Goal: Task Accomplishment & Management: Book appointment/travel/reservation

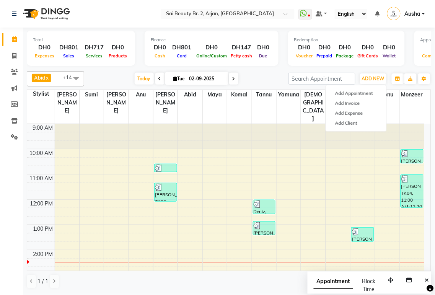
scroll to position [136, 0]
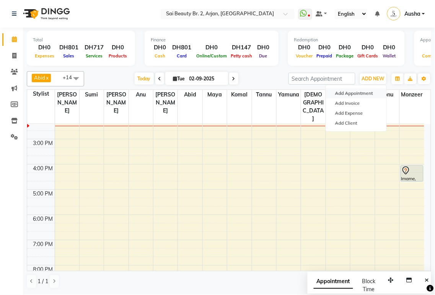
click at [345, 93] on button "Add Appointment" at bounding box center [356, 93] width 60 height 10
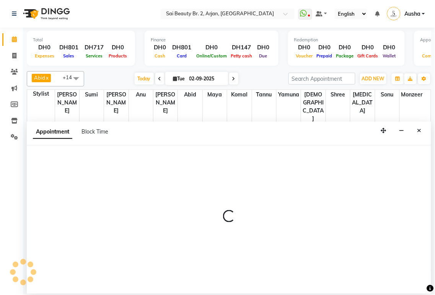
select select "600"
select select "tentative"
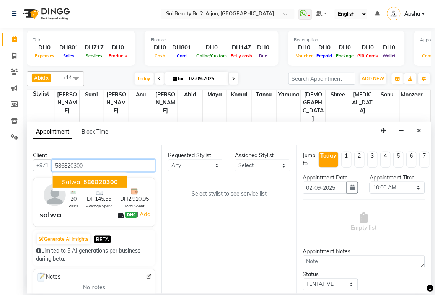
click at [64, 182] on span "salwa" at bounding box center [71, 182] width 18 height 8
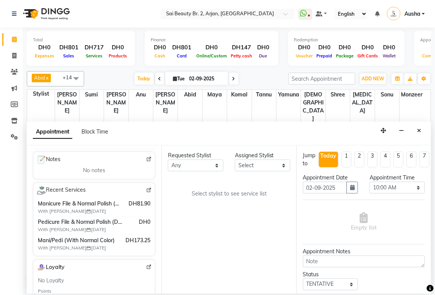
scroll to position [120, 0]
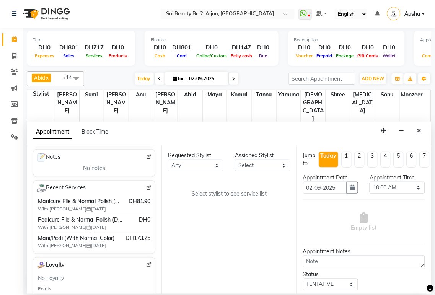
type input "586820300"
click at [223, 276] on div "Requested Stylist Any [PERSON_NAME][MEDICAL_DATA] [PERSON_NAME] [PERSON_NAME] […" at bounding box center [228, 219] width 135 height 148
click at [220, 163] on select "Any [PERSON_NAME][MEDICAL_DATA] [PERSON_NAME] [PERSON_NAME] [PERSON_NAME] Gita …" at bounding box center [195, 165] width 55 height 12
select select "57778"
click at [168, 159] on select "Any [PERSON_NAME][MEDICAL_DATA] [PERSON_NAME] [PERSON_NAME] [PERSON_NAME] Gita …" at bounding box center [195, 165] width 55 height 12
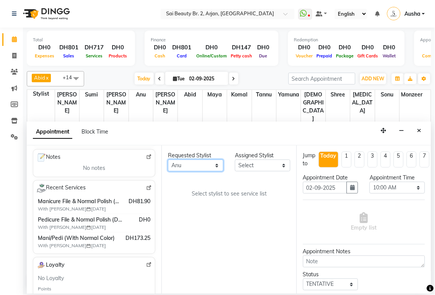
select select "57778"
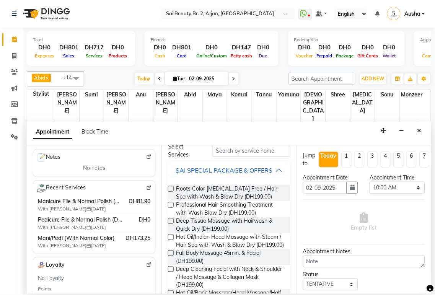
scroll to position [35, 0]
click at [278, 177] on button "SAI SPECIAL PACKAGE & OFFERS" at bounding box center [229, 170] width 116 height 14
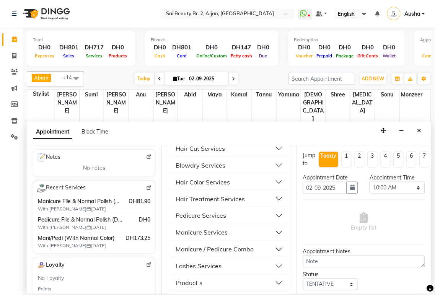
click at [189, 254] on div "Manicure / Pedicure Combo" at bounding box center [214, 249] width 78 height 9
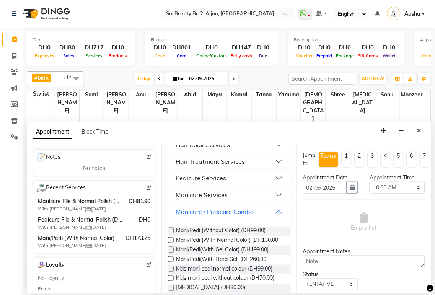
scroll to position [258, 0]
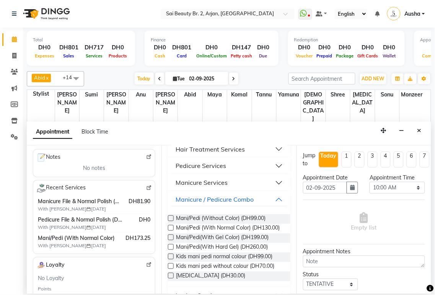
click at [170, 230] on label at bounding box center [171, 228] width 6 height 6
click at [170, 231] on input "checkbox" at bounding box center [170, 228] width 5 height 5
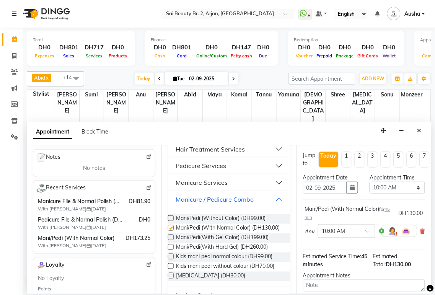
checkbox input "false"
click at [412, 191] on select "Select 10:00 AM 10:05 AM 10:10 AM 10:15 AM 10:20 AM 10:25 AM 10:30 AM 10:35 AM …" at bounding box center [396, 188] width 55 height 12
select select "930"
click at [369, 182] on select "Select 10:00 AM 10:05 AM 10:10 AM 10:15 AM 10:20 AM 10:25 AM 10:30 AM 10:35 AM …" at bounding box center [396, 188] width 55 height 12
click at [346, 232] on input "text" at bounding box center [339, 230] width 34 height 8
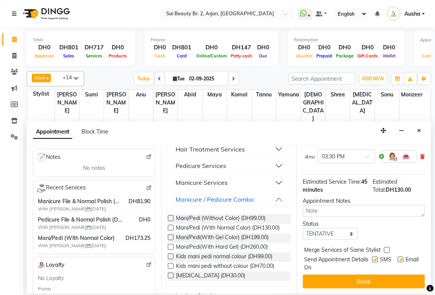
scroll to position [82, 0]
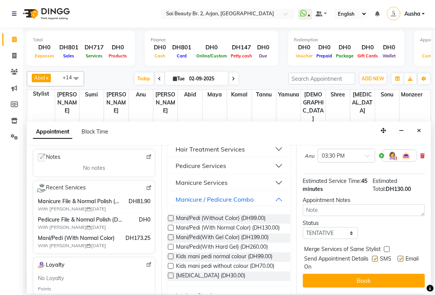
click at [384, 246] on label at bounding box center [387, 249] width 6 height 6
click at [384, 247] on input "checkbox" at bounding box center [386, 249] width 5 height 5
checkbox input "true"
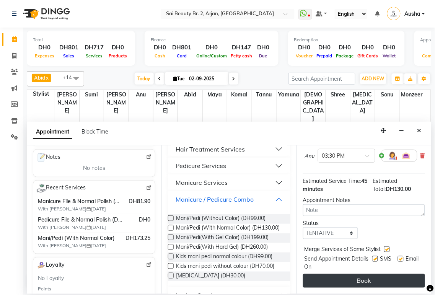
click at [362, 280] on button "Book" at bounding box center [364, 281] width 122 height 14
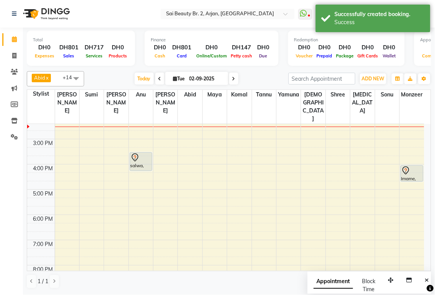
click at [134, 153] on icon at bounding box center [134, 157] width 9 height 9
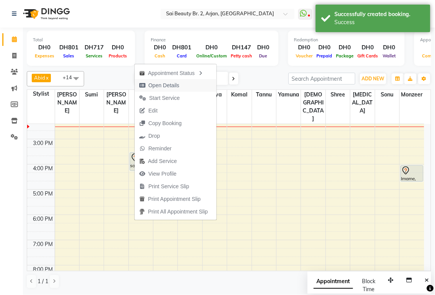
click at [147, 89] on span "Open Details" at bounding box center [159, 85] width 49 height 13
select select "7"
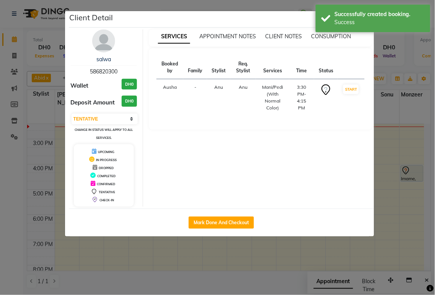
click at [138, 247] on ngb-modal-window "Client Detail salwa 586820300 Wallet DH0 Deposit Amount DH0 Select IN SERVICE C…" at bounding box center [217, 147] width 435 height 295
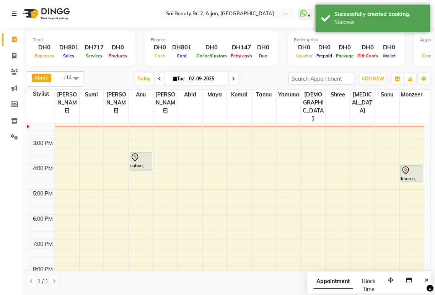
click at [138, 152] on div "salwa, TK08, 03:30 PM-04:15 PM, Mani/Pedi (With Normal Color)" at bounding box center [141, 161] width 22 height 18
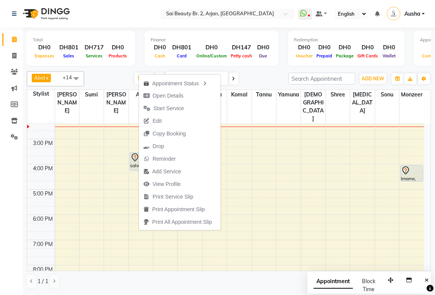
click at [135, 159] on icon at bounding box center [135, 159] width 1 height 1
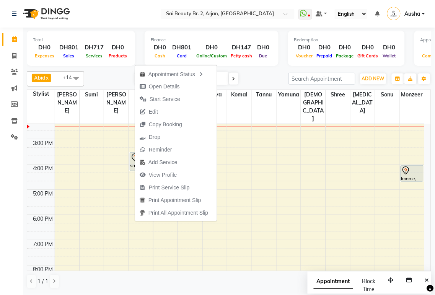
click at [279, 223] on td at bounding box center [239, 227] width 369 height 8
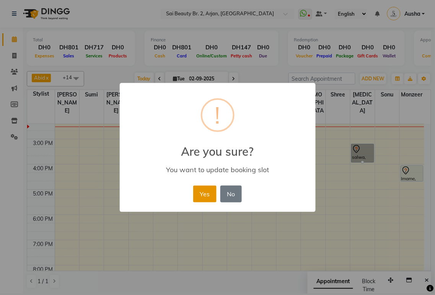
click at [195, 194] on button "Yes" at bounding box center [204, 193] width 23 height 17
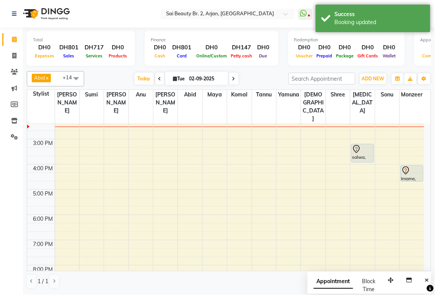
click at [358, 144] on div "salwa, TK08, 03:10 PM-03:55 PM, Mani/Pedi (With Normal Color)" at bounding box center [362, 153] width 22 height 18
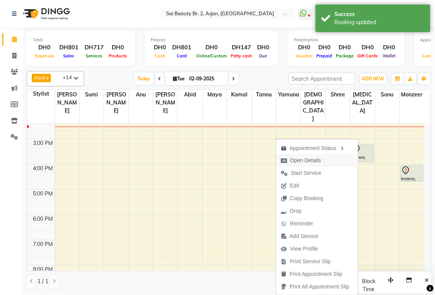
click at [281, 162] on icon "button" at bounding box center [284, 160] width 6 height 5
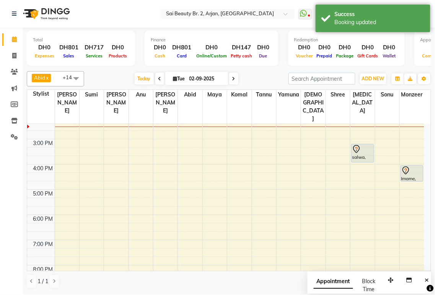
click at [357, 144] on div "salwa, TK08, 03:10 PM-03:55 PM, Mani/Pedi (With Normal Color)" at bounding box center [362, 153] width 22 height 18
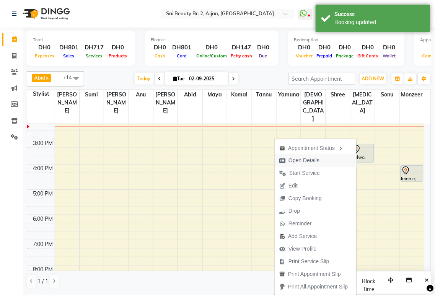
click at [279, 160] on icon "button" at bounding box center [282, 160] width 6 height 5
select select "7"
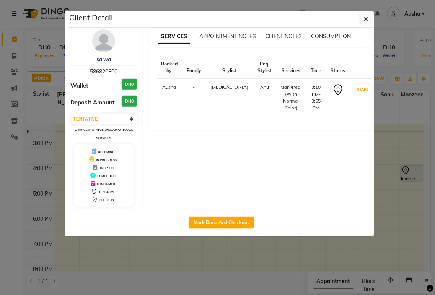
click at [40, 137] on ngb-modal-window "Client Detail salwa 586820300 Wallet DH0 Deposit Amount DH0 Select IN SERVICE C…" at bounding box center [217, 147] width 435 height 295
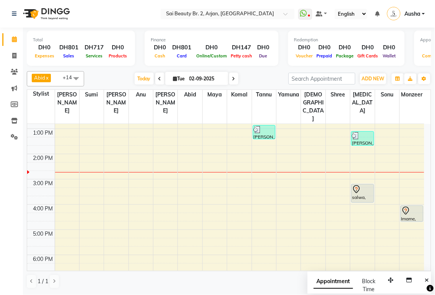
scroll to position [102, 0]
